Goal: Task Accomplishment & Management: Use online tool/utility

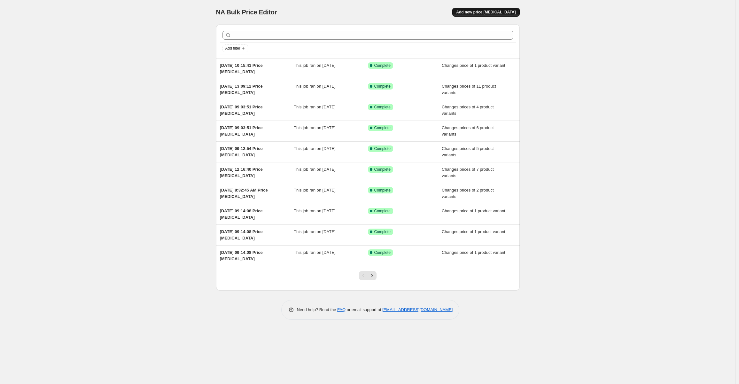
click at [472, 14] on span "Add new price [MEDICAL_DATA]" at bounding box center [485, 12] width 59 height 5
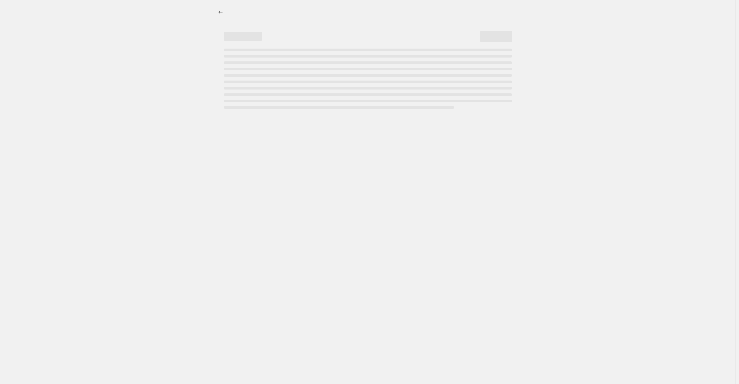
select select "percentage"
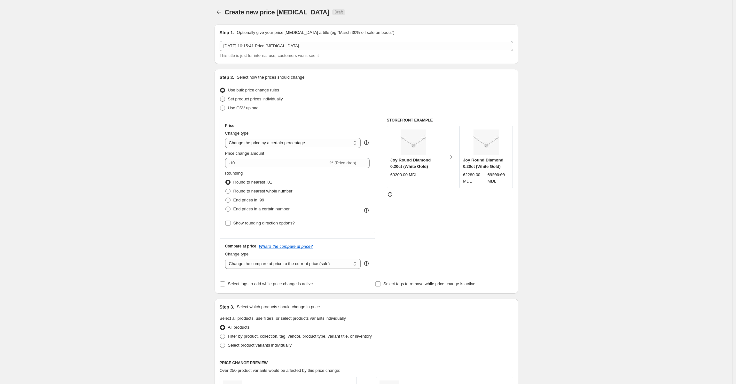
click at [224, 99] on span at bounding box center [222, 98] width 5 height 5
click at [220, 97] on input "Set product prices individually" at bounding box center [220, 96] width 0 height 0
radio input "true"
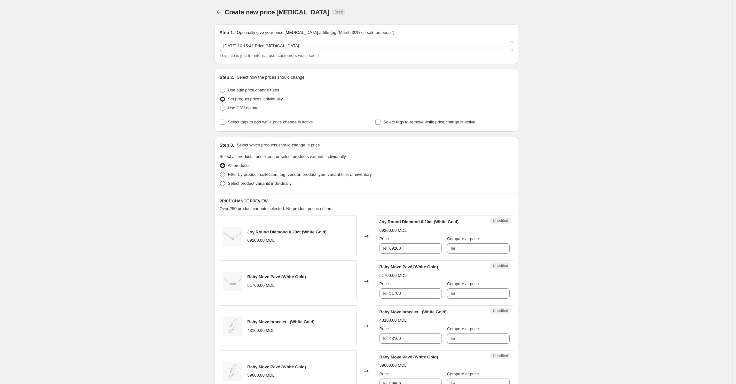
drag, startPoint x: 223, startPoint y: 183, endPoint x: 228, endPoint y: 187, distance: 6.0
click at [223, 184] on span at bounding box center [222, 183] width 5 height 5
click at [220, 181] on input "Select product variants individually" at bounding box center [220, 181] width 0 height 0
radio input "true"
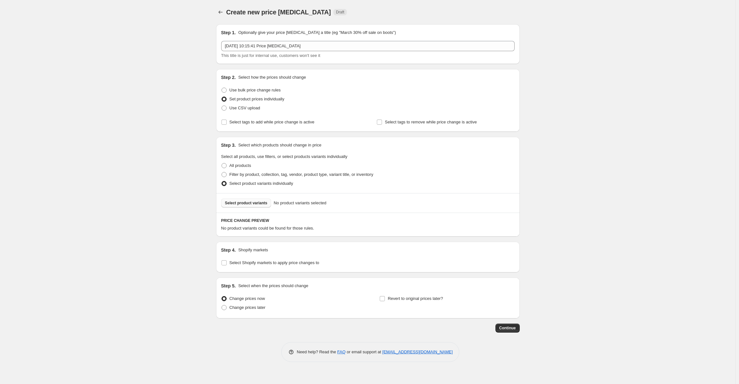
click at [233, 204] on span "Select product variants" at bounding box center [246, 202] width 42 height 5
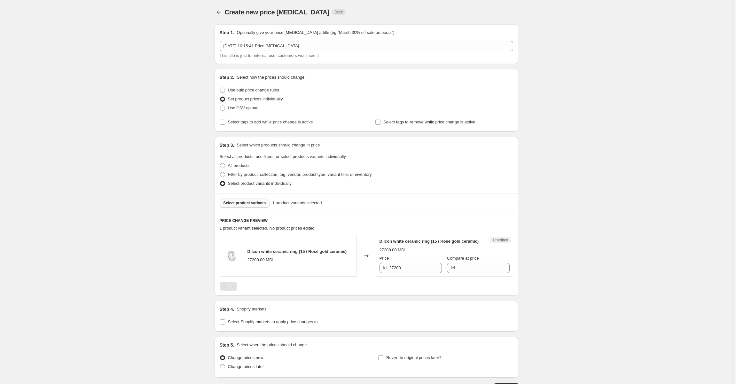
click at [247, 203] on span "Select product variants" at bounding box center [244, 202] width 42 height 5
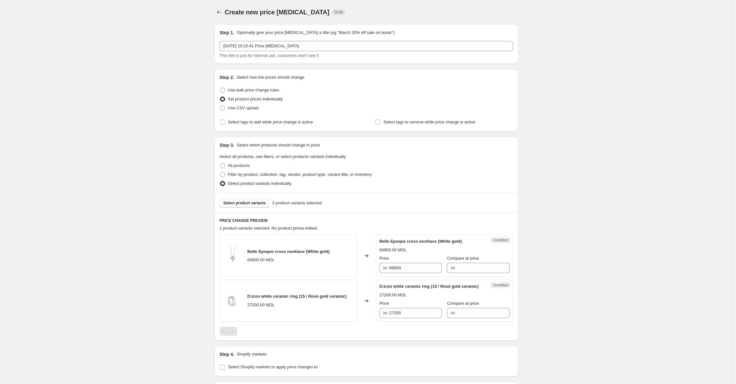
click at [245, 203] on span "Select product variants" at bounding box center [244, 202] width 42 height 5
click at [222, 14] on icon "Price change jobs" at bounding box center [219, 12] width 6 height 6
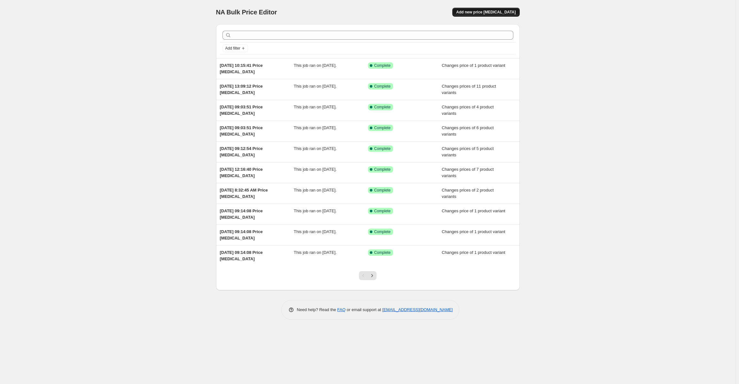
click at [482, 11] on span "Add new price [MEDICAL_DATA]" at bounding box center [485, 12] width 59 height 5
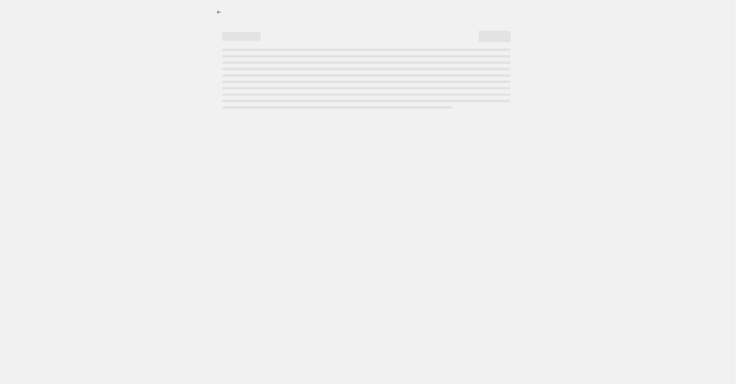
select select "percentage"
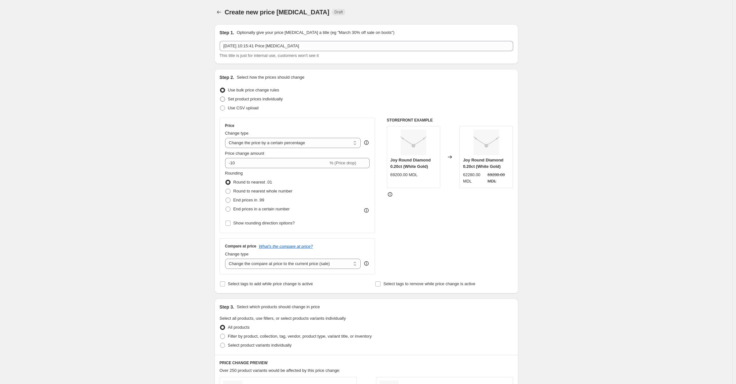
click at [224, 100] on span at bounding box center [222, 98] width 5 height 5
click at [220, 97] on input "Set product prices individually" at bounding box center [220, 96] width 0 height 0
radio input "true"
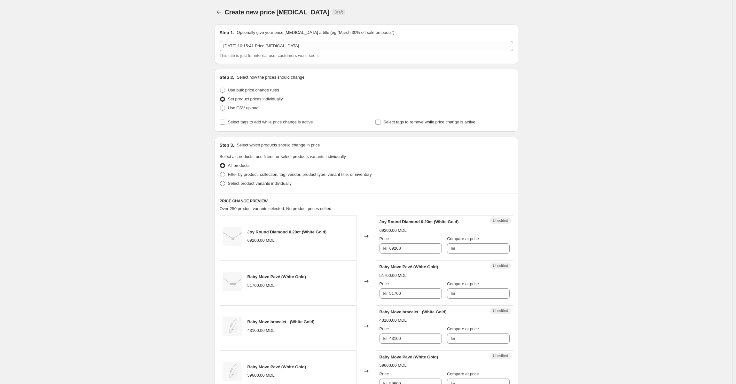
click at [225, 187] on label "Select product variants individually" at bounding box center [256, 183] width 72 height 9
click at [220, 181] on input "Select product variants individually" at bounding box center [220, 181] width 0 height 0
radio input "true"
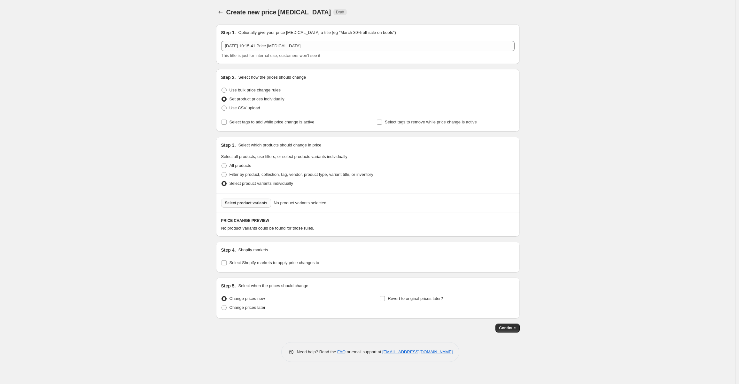
click at [240, 203] on span "Select product variants" at bounding box center [246, 202] width 42 height 5
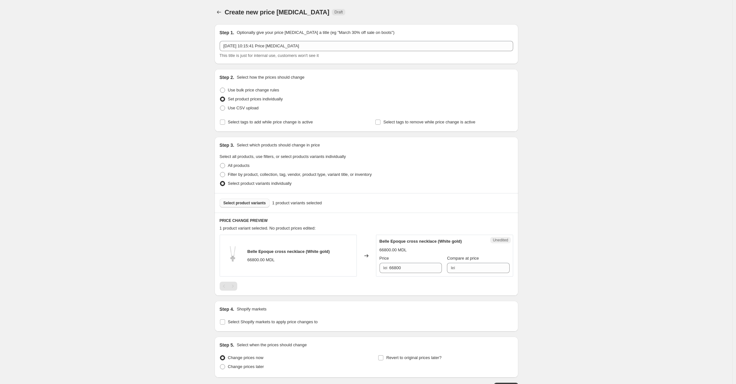
click at [239, 205] on span "Select product variants" at bounding box center [244, 202] width 42 height 5
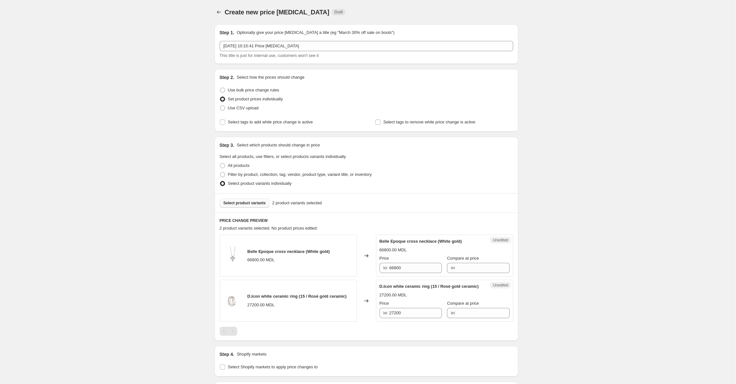
click at [246, 202] on span "Select product variants" at bounding box center [244, 202] width 42 height 5
drag, startPoint x: 404, startPoint y: 268, endPoint x: 389, endPoint y: 268, distance: 15.7
click at [389, 268] on div "lei 66800" at bounding box center [410, 268] width 62 height 10
type input "71800"
click at [410, 258] on div "Price" at bounding box center [410, 258] width 62 height 6
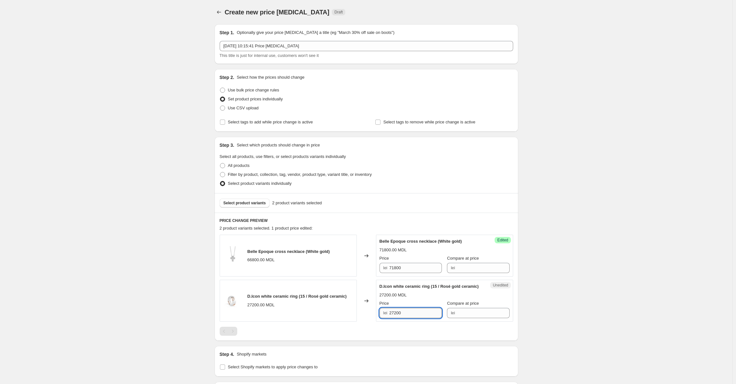
click at [409, 318] on input "27200" at bounding box center [415, 313] width 52 height 10
drag, startPoint x: 409, startPoint y: 323, endPoint x: 385, endPoint y: 320, distance: 24.4
click at [385, 318] on div "lei 27200" at bounding box center [410, 313] width 62 height 10
type input "31800"
click at [403, 335] on div at bounding box center [366, 331] width 293 height 9
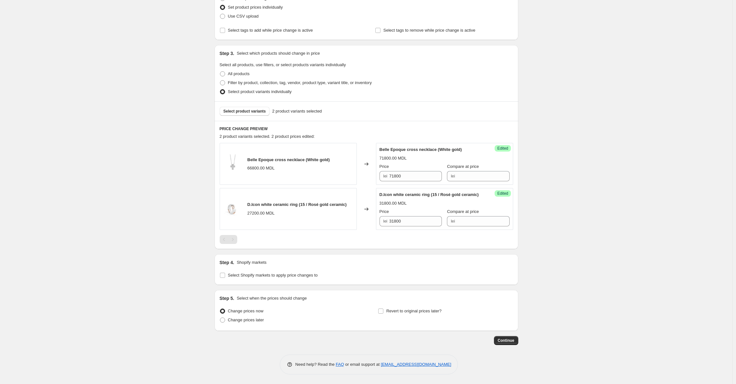
scroll to position [98, 0]
click at [510, 341] on span "Continue" at bounding box center [505, 340] width 17 height 5
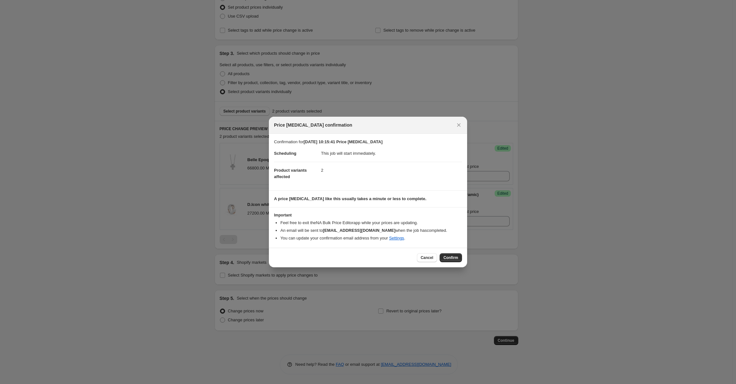
drag, startPoint x: 450, startPoint y: 258, endPoint x: 476, endPoint y: 303, distance: 52.4
click at [451, 257] on span "Confirm" at bounding box center [450, 257] width 15 height 5
